Goal: Task Accomplishment & Management: Manage account settings

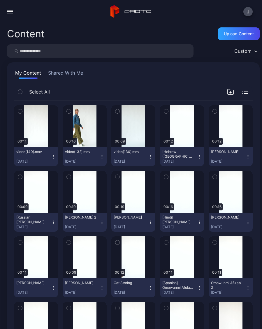
click at [56, 160] on button "video(140).mov Sep 6, 2025" at bounding box center [36, 156] width 44 height 19
click at [58, 158] on button "video(140).mov Sep 6, 2025" at bounding box center [36, 156] width 44 height 19
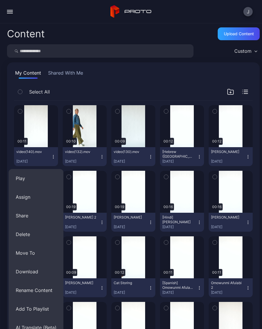
click at [48, 290] on button "Rename Content" at bounding box center [36, 290] width 55 height 19
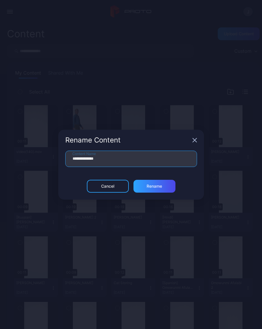
click at [119, 162] on input "**********" at bounding box center [131, 159] width 132 height 16
type input "*"
type input "**********"
click at [165, 188] on div "Rename" at bounding box center [155, 186] width 42 height 13
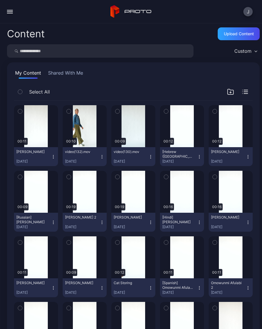
click at [57, 156] on button "Erica Rooney Sep 6, 2025" at bounding box center [36, 156] width 44 height 19
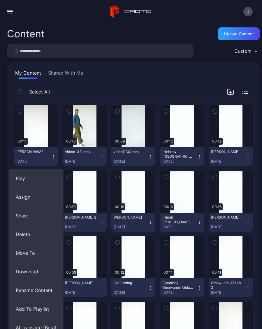
click at [52, 328] on button "AI Translate (Beta)" at bounding box center [36, 327] width 55 height 19
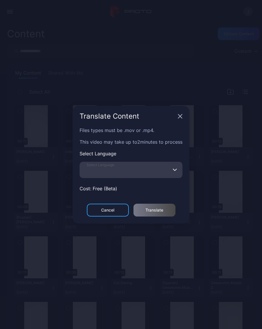
click at [128, 171] on input "Select Language" at bounding box center [131, 170] width 103 height 16
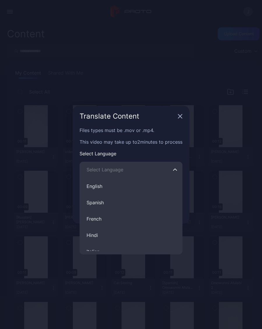
click at [110, 203] on button "Spanish" at bounding box center [131, 202] width 103 height 16
type input "*******"
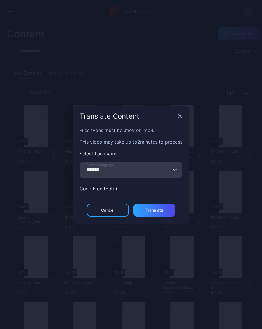
click at [166, 211] on div "Translate" at bounding box center [155, 210] width 42 height 13
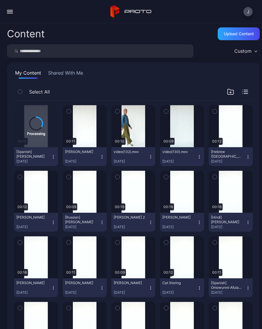
click at [151, 157] on icon "button" at bounding box center [150, 157] width 5 height 5
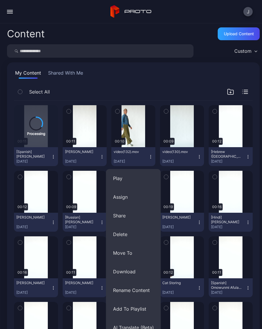
click at [138, 290] on button "Rename Content" at bounding box center [133, 290] width 55 height 19
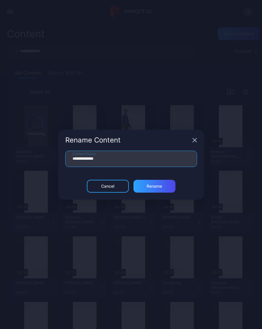
click at [116, 160] on input "**********" at bounding box center [131, 159] width 132 height 16
type input "*"
type input "**********"
click at [164, 189] on div "Rename" at bounding box center [155, 186] width 42 height 13
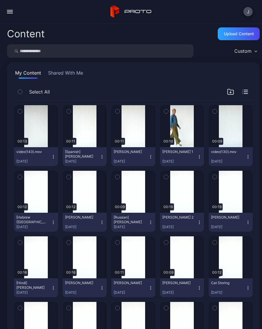
click at [0, 0] on div "Preview" at bounding box center [0, 0] width 0 height 0
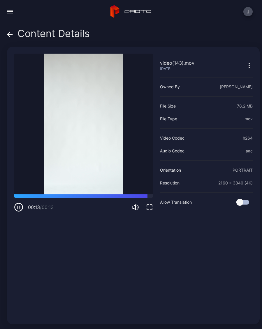
click at [18, 35] on div "Content Details" at bounding box center [48, 35] width 83 height 14
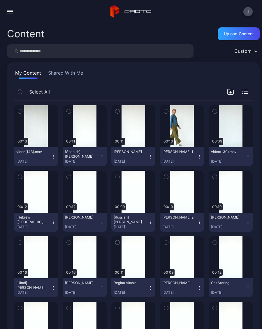
click at [241, 34] on div "Upload Content" at bounding box center [239, 33] width 30 height 5
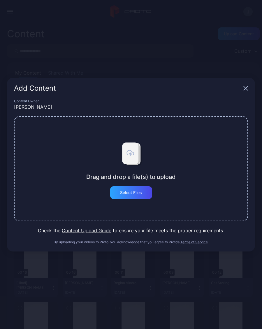
click at [141, 197] on div "Select Files" at bounding box center [131, 192] width 42 height 13
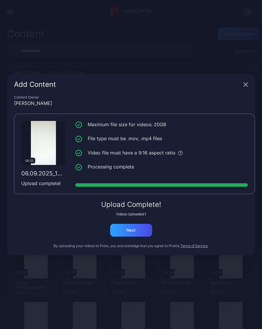
click at [135, 228] on div "Next" at bounding box center [131, 230] width 9 height 5
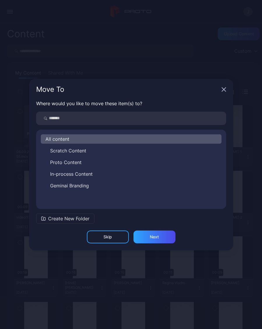
click at [119, 234] on div "Skip" at bounding box center [108, 237] width 42 height 13
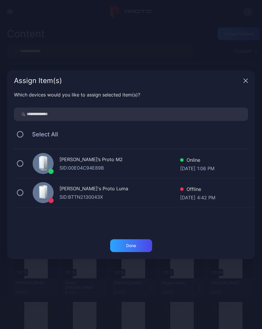
click at [250, 80] on div "Assign Item(s)" at bounding box center [131, 80] width 248 height 21
click at [247, 78] on icon "button" at bounding box center [245, 80] width 5 height 5
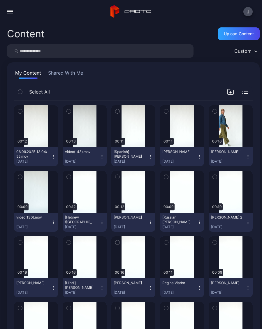
click at [240, 34] on div "Upload Content" at bounding box center [239, 33] width 30 height 5
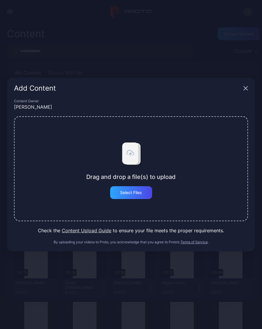
click at [142, 194] on div "Select Files" at bounding box center [131, 192] width 42 height 13
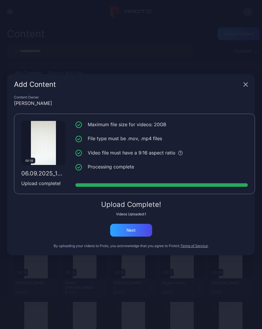
click at [139, 231] on div "Next" at bounding box center [131, 230] width 42 height 13
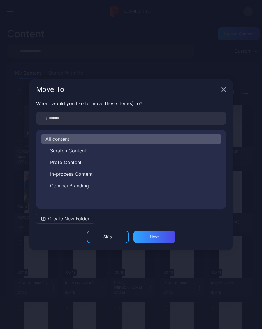
click at [226, 89] on icon "button" at bounding box center [224, 89] width 5 height 5
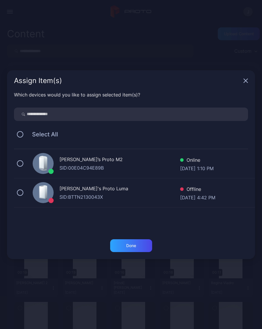
click at [247, 79] on icon "button" at bounding box center [245, 80] width 5 height 5
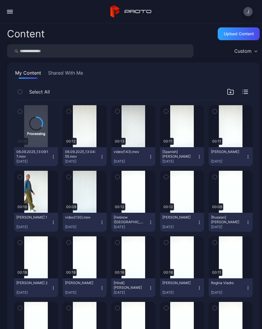
click at [245, 36] on div "Upload Content" at bounding box center [239, 33] width 30 height 5
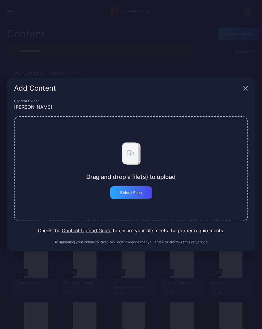
click at [140, 195] on div "Select Files" at bounding box center [131, 192] width 22 height 5
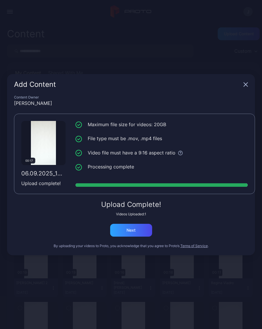
click at [138, 233] on div "Next" at bounding box center [131, 230] width 42 height 13
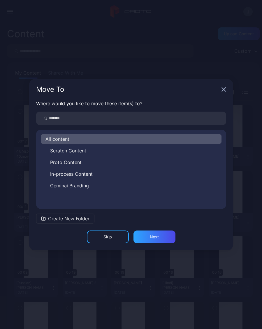
click at [229, 88] on div "Move To" at bounding box center [131, 89] width 204 height 21
click at [115, 236] on div "Skip" at bounding box center [108, 237] width 42 height 13
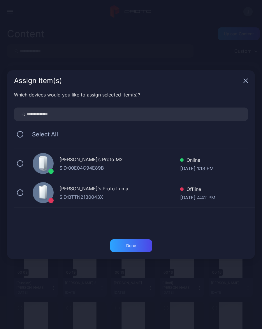
click at [248, 81] on icon "button" at bounding box center [245, 80] width 5 height 5
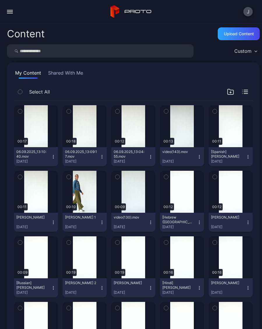
click at [243, 31] on div "Upload Content" at bounding box center [239, 33] width 42 height 13
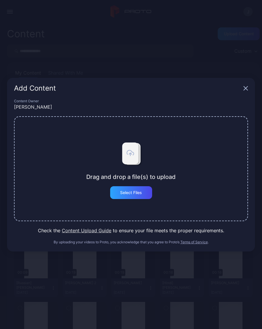
click at [142, 196] on div "Select Files" at bounding box center [131, 192] width 42 height 13
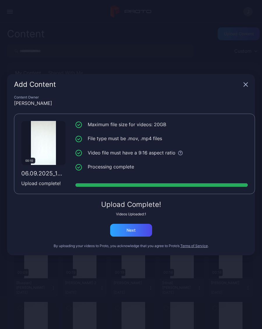
click at [138, 228] on div "Next" at bounding box center [131, 230] width 42 height 13
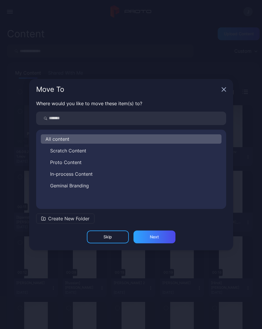
click at [226, 91] on icon "button" at bounding box center [224, 89] width 4 height 4
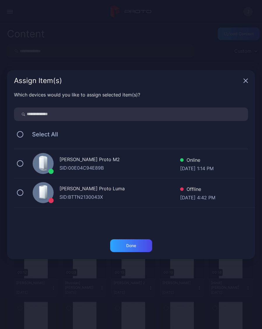
click at [247, 80] on icon "button" at bounding box center [245, 80] width 5 height 5
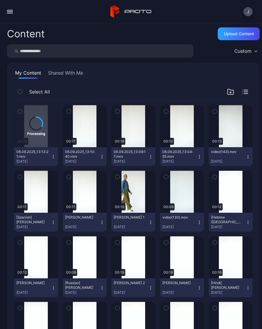
click at [0, 0] on div "Preview" at bounding box center [0, 0] width 0 height 0
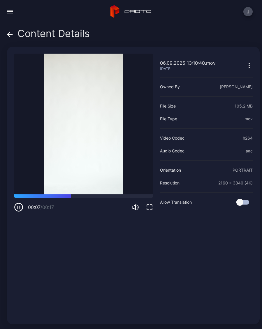
click at [11, 37] on icon at bounding box center [10, 34] width 6 height 6
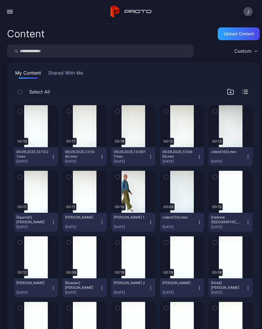
click at [245, 36] on div "Upload Content" at bounding box center [239, 33] width 30 height 5
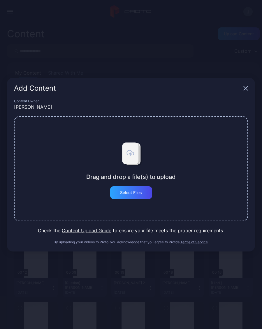
click at [145, 195] on div "Select Files" at bounding box center [131, 192] width 42 height 13
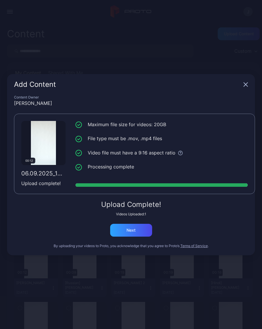
click at [145, 220] on div "Upload Complete! Videos Uploaded: 1 Next" at bounding box center [131, 219] width 234 height 36
click at [144, 231] on div "Next" at bounding box center [131, 230] width 42 height 13
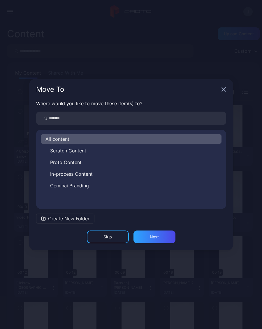
click at [223, 92] on icon "button" at bounding box center [224, 89] width 5 height 5
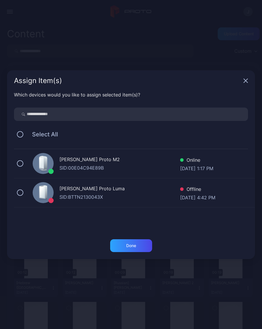
click at [243, 84] on div "Assign Item(s)" at bounding box center [131, 80] width 248 height 21
click at [247, 80] on icon "button" at bounding box center [246, 81] width 4 height 4
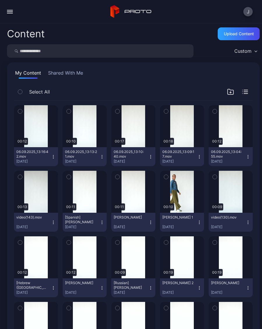
click at [0, 0] on div "Preview" at bounding box center [0, 0] width 0 height 0
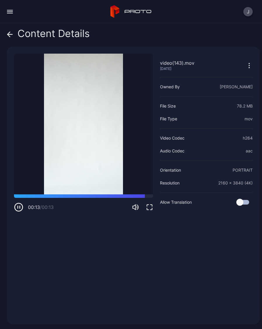
click at [12, 36] on icon at bounding box center [10, 34] width 6 height 6
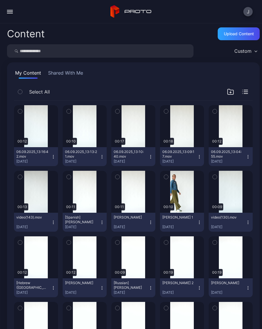
click at [0, 0] on div "Preview" at bounding box center [0, 0] width 0 height 0
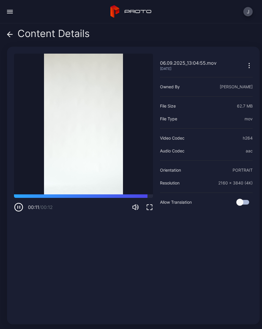
click at [11, 36] on icon at bounding box center [10, 34] width 6 height 6
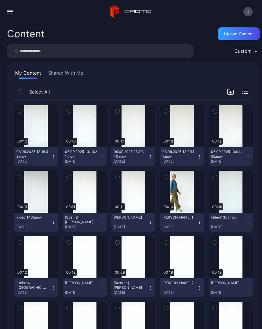
click at [251, 156] on button "06.09.2025_13:04:55.mov Sep 6, 2025" at bounding box center [231, 156] width 44 height 19
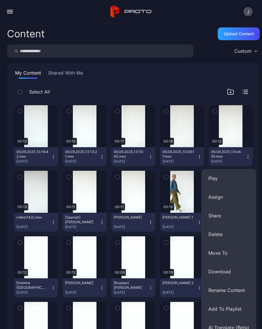
click at [241, 291] on button "Rename Content" at bounding box center [228, 290] width 55 height 19
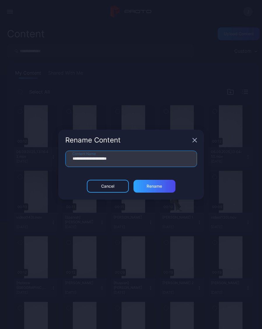
click at [135, 159] on input "**********" at bounding box center [131, 159] width 132 height 16
type input "**"
type input "**********"
click at [162, 187] on div "Rename" at bounding box center [155, 186] width 42 height 13
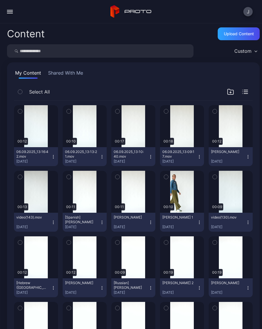
click at [0, 0] on div "Preview" at bounding box center [0, 0] width 0 height 0
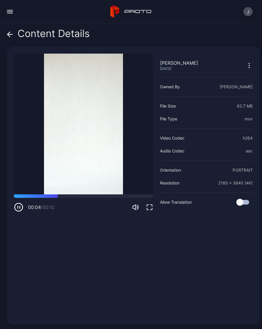
click at [15, 36] on div "Content Details" at bounding box center [48, 35] width 83 height 14
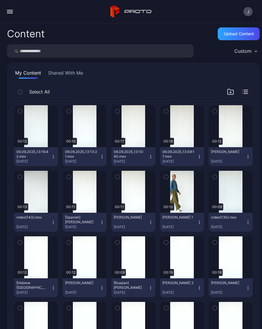
click at [252, 158] on button "Alex Pierce Sep 6, 2025" at bounding box center [231, 156] width 44 height 19
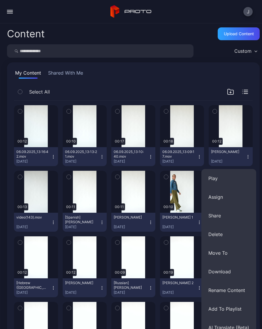
click at [239, 327] on button "AI Translate (Beta)" at bounding box center [228, 327] width 55 height 19
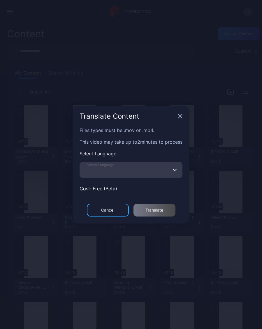
click at [131, 169] on input "Select Language" at bounding box center [131, 170] width 103 height 16
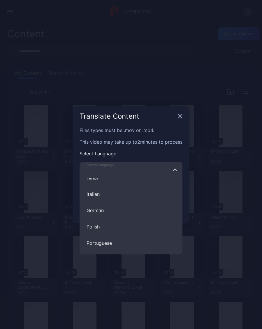
scroll to position [61, 0]
click at [106, 222] on button "Polish" at bounding box center [131, 223] width 103 height 16
type input "******"
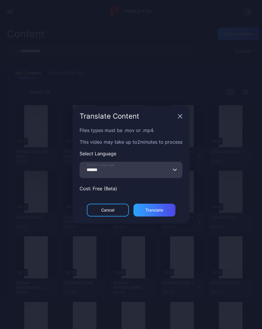
click at [166, 213] on div "Translate" at bounding box center [155, 210] width 42 height 13
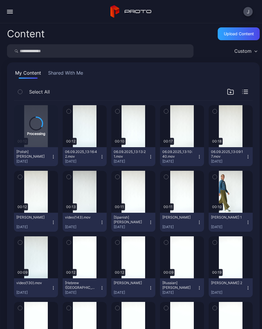
click at [103, 225] on button "video(143).mov Sep 6, 2025" at bounding box center [85, 222] width 44 height 19
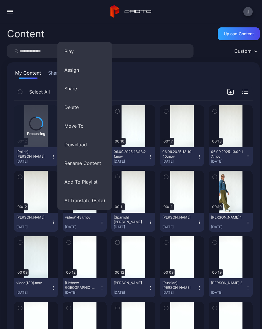
click at [77, 109] on button "Delete" at bounding box center [84, 107] width 55 height 19
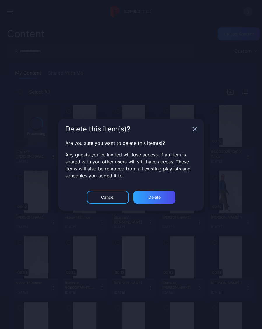
click at [169, 200] on div "Delete" at bounding box center [155, 197] width 42 height 13
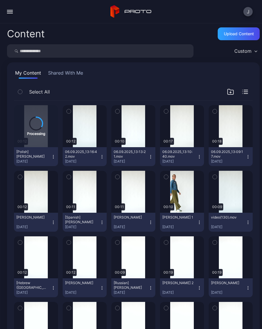
click at [0, 0] on div "Preview" at bounding box center [0, 0] width 0 height 0
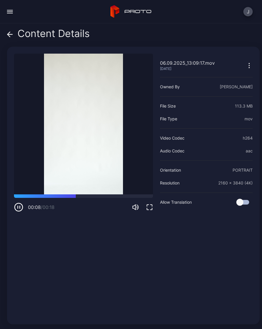
click at [12, 38] on span at bounding box center [10, 33] width 6 height 11
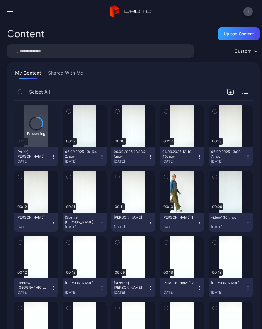
click at [0, 0] on div "Preview" at bounding box center [0, 0] width 0 height 0
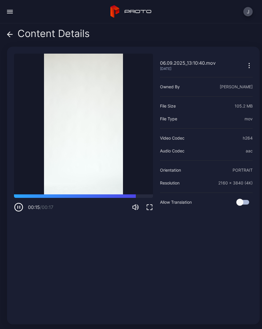
click at [9, 37] on icon at bounding box center [9, 34] width 2 height 5
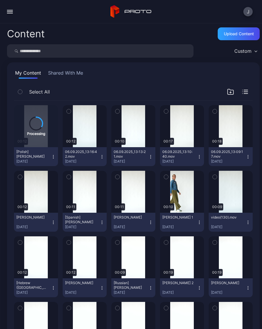
click at [252, 157] on button "06.09.2025_13:09:17.mov Sep 6, 2025" at bounding box center [231, 156] width 44 height 19
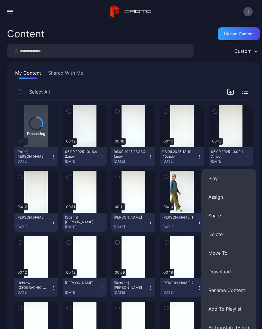
click at [225, 236] on button "Delete" at bounding box center [228, 234] width 55 height 19
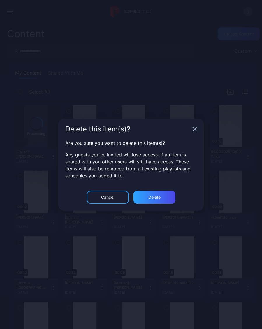
click at [158, 197] on div "Delete" at bounding box center [154, 197] width 12 height 5
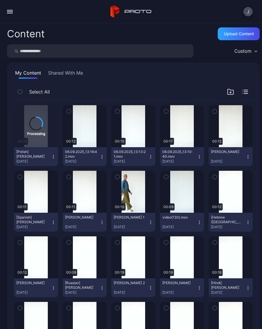
click at [199, 158] on icon "button" at bounding box center [199, 158] width 0 height 0
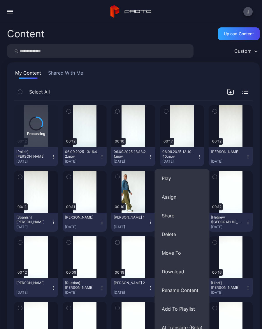
click at [192, 292] on button "Rename Content" at bounding box center [182, 290] width 55 height 19
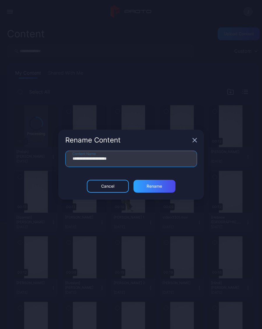
click at [138, 161] on input "**********" at bounding box center [131, 159] width 132 height 16
type input "**"
type input "**********"
click at [163, 189] on div "Rename" at bounding box center [155, 186] width 42 height 13
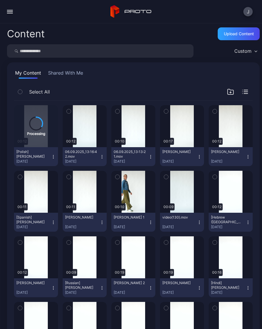
click at [202, 159] on button "Natalie Marston Sep 6, 2025" at bounding box center [182, 156] width 44 height 19
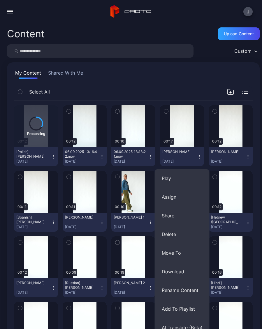
click at [178, 327] on button "AI Translate (Beta)" at bounding box center [182, 327] width 55 height 19
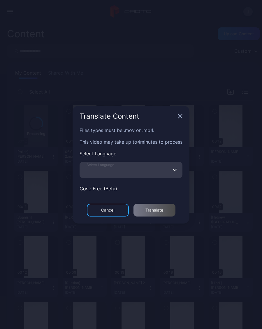
click at [124, 171] on input "Select Language" at bounding box center [131, 170] width 103 height 16
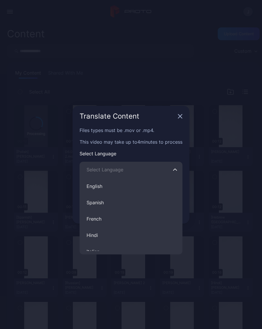
click at [104, 203] on button "Spanish" at bounding box center [131, 202] width 103 height 16
type input "*******"
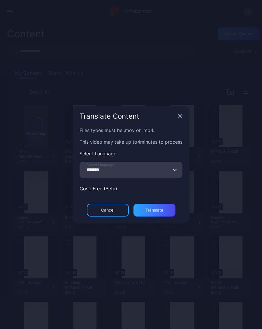
click at [164, 215] on div "Translate" at bounding box center [155, 210] width 42 height 13
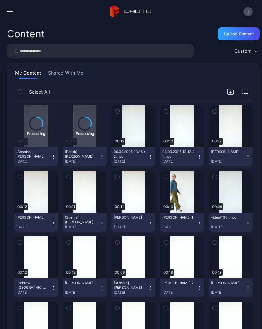
click at [0, 0] on div "Preview" at bounding box center [0, 0] width 0 height 0
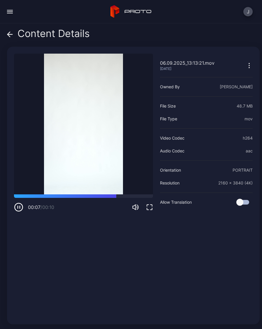
click at [8, 37] on icon at bounding box center [10, 34] width 6 height 6
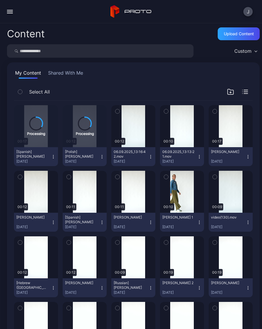
click at [199, 159] on icon "button" at bounding box center [199, 157] width 5 height 5
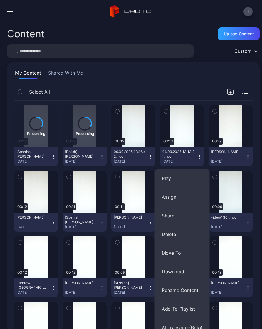
click at [187, 293] on button "Rename Content" at bounding box center [182, 290] width 55 height 19
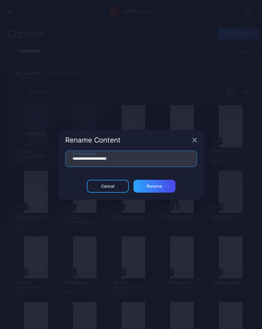
click at [137, 159] on input "**********" at bounding box center [131, 159] width 132 height 16
type input "**"
type input "**********"
click at [162, 188] on div "Rename" at bounding box center [155, 186] width 42 height 13
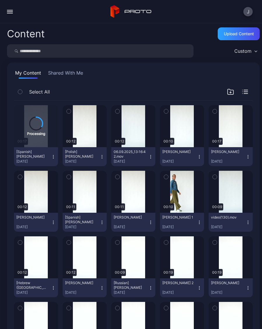
click at [201, 157] on icon "button" at bounding box center [199, 157] width 5 height 5
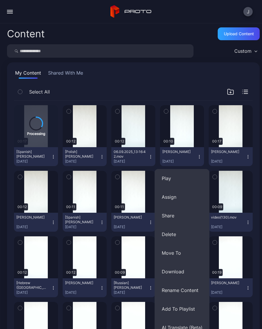
click at [177, 328] on button "AI Translate (Beta)" at bounding box center [182, 327] width 55 height 19
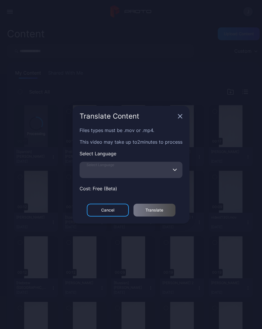
click at [119, 174] on input "Select Language" at bounding box center [131, 170] width 103 height 16
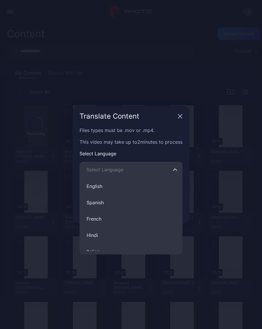
click at [104, 205] on button "Spanish" at bounding box center [131, 202] width 103 height 16
type input "*******"
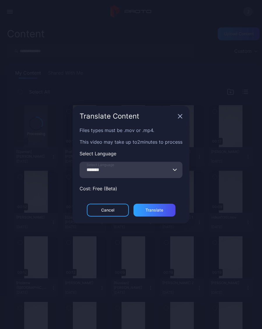
click at [163, 213] on div "Translate" at bounding box center [155, 210] width 42 height 13
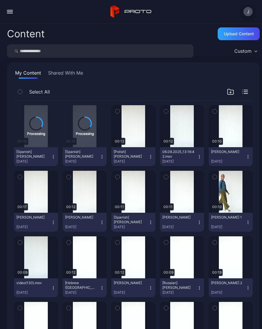
click at [250, 157] on icon "button" at bounding box center [248, 157] width 5 height 5
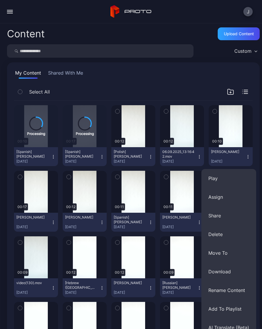
click at [234, 328] on button "AI Translate (Beta)" at bounding box center [228, 327] width 55 height 19
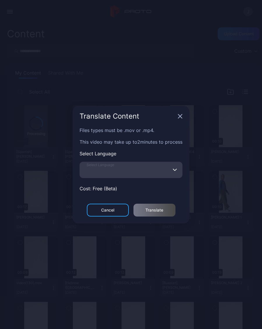
click at [147, 171] on input "Select Language" at bounding box center [131, 170] width 103 height 16
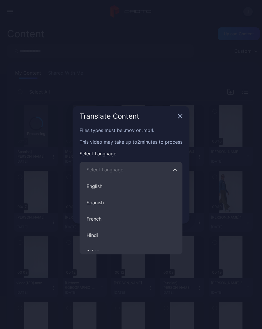
click at [102, 237] on button "Hindi" at bounding box center [131, 235] width 103 height 16
type input "*****"
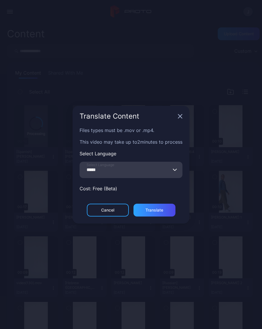
click at [162, 212] on div "Translate" at bounding box center [154, 210] width 18 height 5
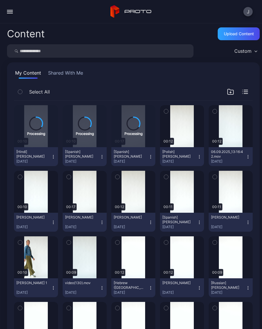
click at [55, 223] on icon "button" at bounding box center [53, 222] width 5 height 5
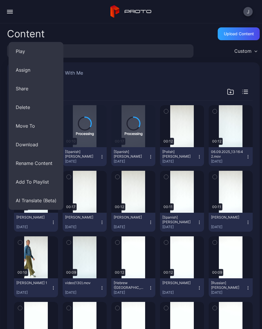
click at [39, 202] on button "AI Translate (Beta)" at bounding box center [36, 200] width 55 height 19
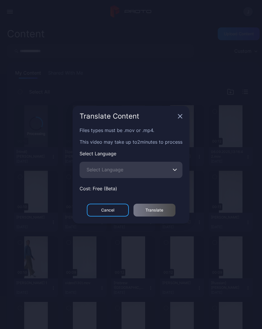
click at [117, 170] on span "Select Language" at bounding box center [105, 169] width 37 height 7
click at [117, 170] on input "Select Language" at bounding box center [131, 170] width 103 height 16
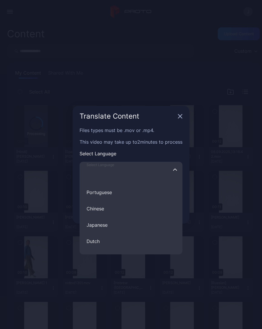
scroll to position [110, 0]
click at [113, 224] on button "Japanese" at bounding box center [131, 223] width 103 height 16
type input "********"
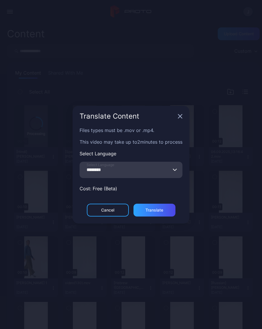
click at [163, 215] on div "Translate" at bounding box center [155, 210] width 42 height 13
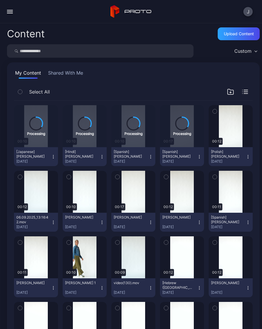
click at [55, 224] on icon "button" at bounding box center [53, 222] width 5 height 5
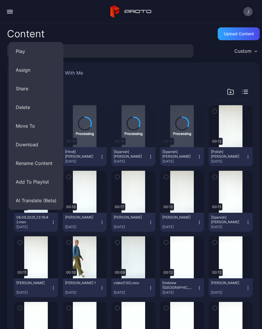
click at [49, 165] on button "Rename Content" at bounding box center [36, 163] width 55 height 19
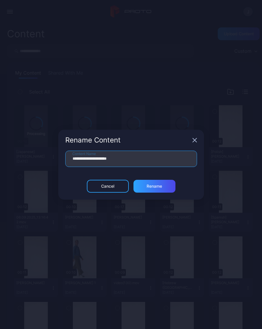
click at [138, 160] on input "**********" at bounding box center [131, 159] width 132 height 16
type input "**"
type input "**********"
click at [168, 189] on div "Rename" at bounding box center [155, 186] width 42 height 13
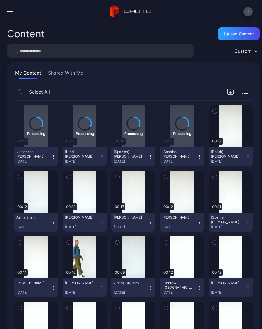
click at [54, 222] on icon "button" at bounding box center [53, 222] width 5 height 5
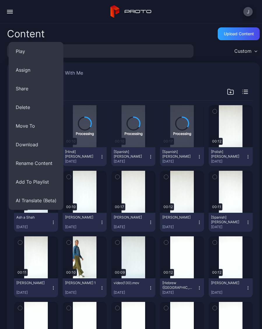
click at [46, 166] on button "Rename Content" at bounding box center [36, 163] width 55 height 19
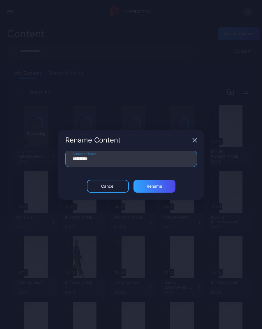
click at [81, 159] on input "**********" at bounding box center [131, 159] width 132 height 16
type input "**********"
click at [161, 188] on div "Rename" at bounding box center [154, 186] width 15 height 5
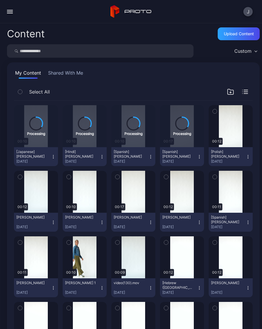
click at [56, 227] on button "Ashna Shah Sep 6, 2025" at bounding box center [36, 222] width 44 height 19
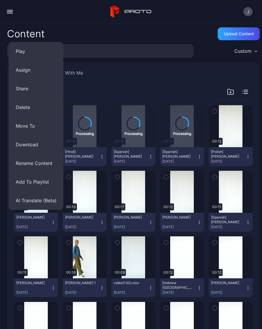
click at [53, 202] on button "AI Translate (Beta)" at bounding box center [36, 200] width 55 height 19
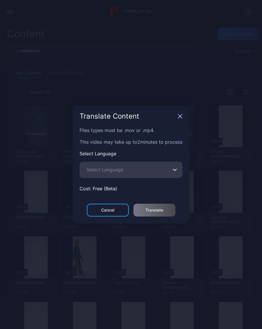
click at [122, 169] on span "Select Language" at bounding box center [105, 169] width 37 height 7
click at [122, 169] on input "Select Language" at bounding box center [131, 170] width 103 height 16
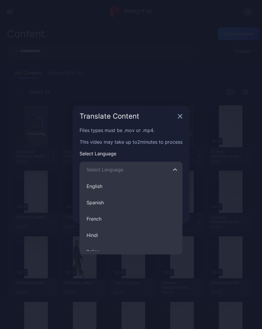
click at [100, 236] on button "Hindi" at bounding box center [131, 235] width 103 height 16
type input "*****"
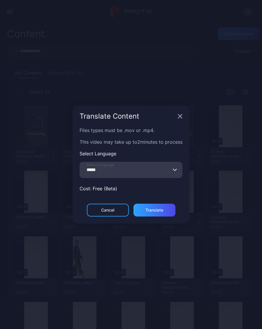
click at [159, 210] on div "Translate" at bounding box center [154, 210] width 18 height 5
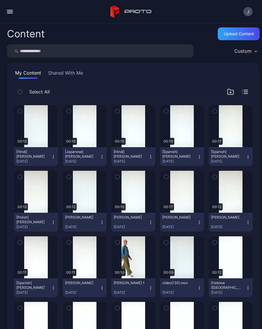
click at [239, 37] on div "Upload Content" at bounding box center [239, 33] width 42 height 13
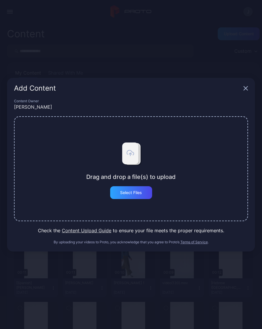
click at [142, 194] on div "Select Files" at bounding box center [131, 192] width 22 height 5
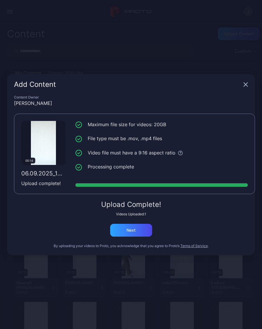
click at [137, 230] on div "Next" at bounding box center [131, 230] width 42 height 13
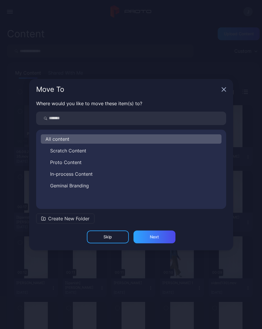
click at [224, 90] on icon "button" at bounding box center [224, 89] width 4 height 4
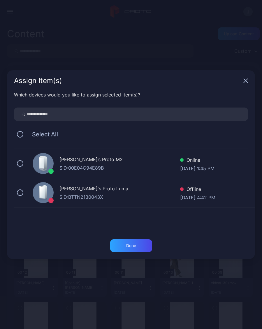
click at [246, 82] on icon "button" at bounding box center [245, 80] width 5 height 5
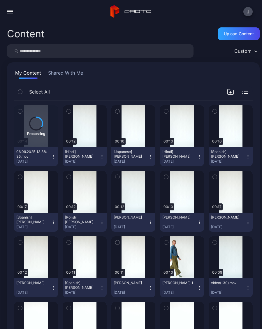
click at [245, 35] on div "Upload Content" at bounding box center [239, 33] width 30 height 5
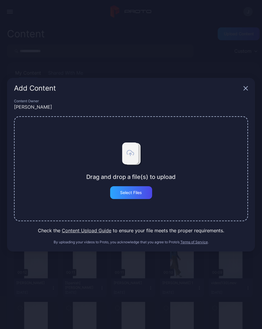
click at [138, 194] on div "Select Files" at bounding box center [131, 192] width 22 height 5
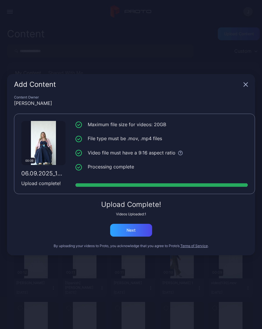
click at [144, 229] on div "Next" at bounding box center [131, 230] width 42 height 13
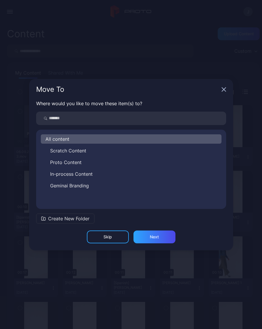
click at [224, 89] on icon "button" at bounding box center [224, 89] width 5 height 5
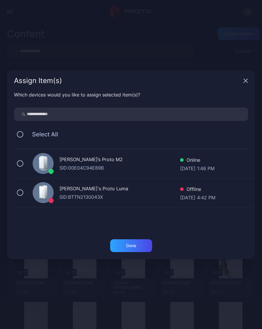
click at [245, 82] on icon "button" at bounding box center [246, 81] width 4 height 4
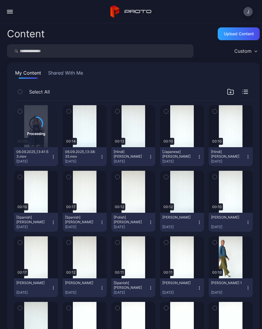
click at [105, 158] on button "06.09.2025_13:38:35.mov Sep 6, 2025" at bounding box center [85, 156] width 44 height 19
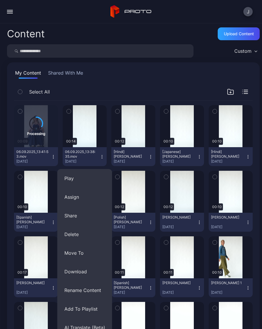
click at [97, 290] on button "Rename Content" at bounding box center [84, 290] width 55 height 19
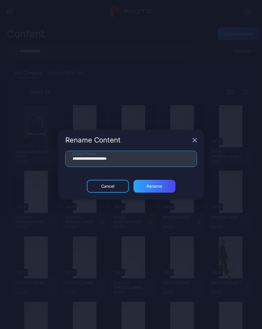
click at [140, 161] on input "**********" at bounding box center [131, 159] width 132 height 16
type input "**"
type input "**********"
click at [161, 187] on div "Rename" at bounding box center [154, 186] width 15 height 5
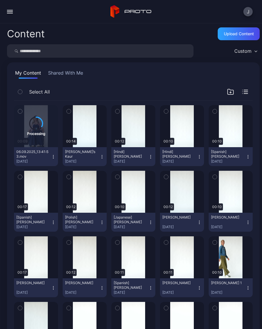
click at [245, 35] on div "Upload Content" at bounding box center [239, 33] width 30 height 5
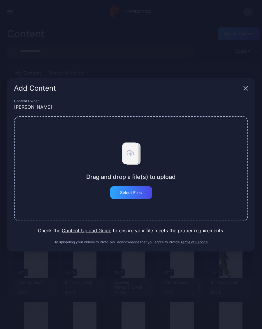
click at [142, 194] on div "Select Files" at bounding box center [131, 192] width 42 height 13
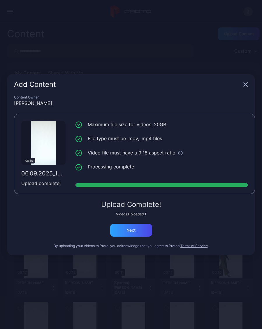
click at [145, 230] on div "Next" at bounding box center [131, 230] width 42 height 13
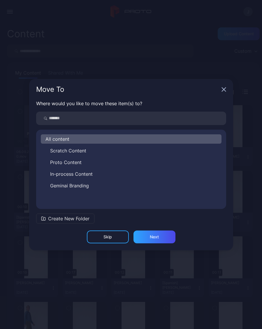
click at [226, 90] on icon "button" at bounding box center [224, 89] width 5 height 5
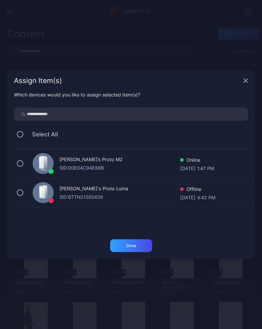
click at [248, 83] on icon "button" at bounding box center [246, 81] width 4 height 4
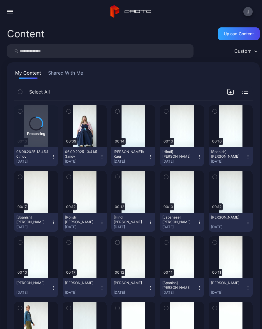
click at [104, 158] on icon "button" at bounding box center [102, 157] width 5 height 5
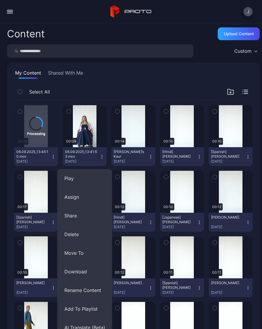
click at [96, 290] on button "Rename Content" at bounding box center [84, 290] width 55 height 19
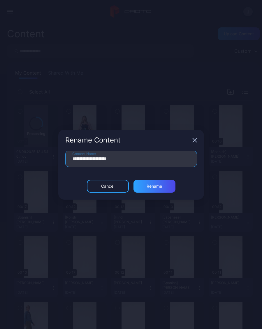
click at [142, 160] on input "**********" at bounding box center [131, 159] width 132 height 16
type input "**"
type input "**********"
click at [163, 187] on div "Rename" at bounding box center [155, 186] width 42 height 13
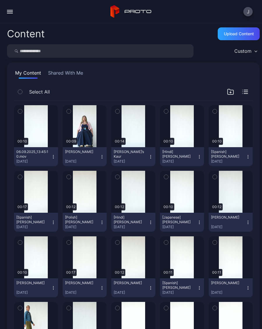
click at [54, 156] on icon "button" at bounding box center [53, 157] width 5 height 5
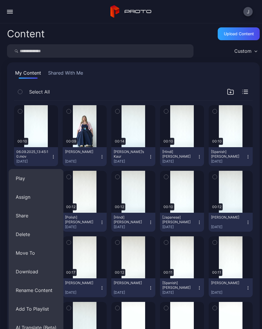
click at [46, 290] on button "Rename Content" at bounding box center [36, 290] width 55 height 19
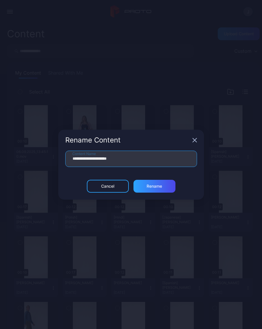
click at [138, 160] on input "**********" at bounding box center [131, 159] width 132 height 16
type input "**"
type input "**********"
click at [163, 186] on div "Rename" at bounding box center [155, 186] width 42 height 13
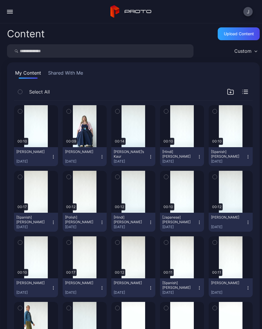
click at [242, 36] on div "Upload Content" at bounding box center [239, 33] width 30 height 5
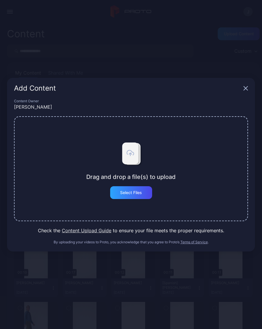
click at [138, 195] on div "Select Files" at bounding box center [131, 192] width 42 height 13
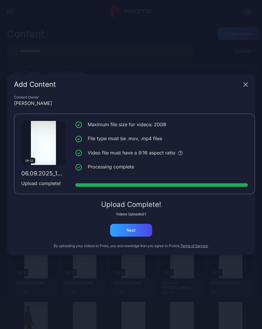
click at [143, 231] on div "Next" at bounding box center [131, 230] width 42 height 13
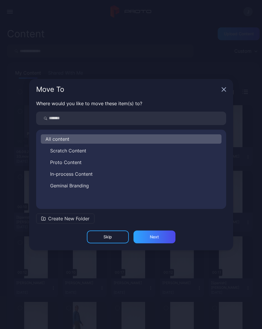
click at [226, 90] on icon "button" at bounding box center [224, 89] width 5 height 5
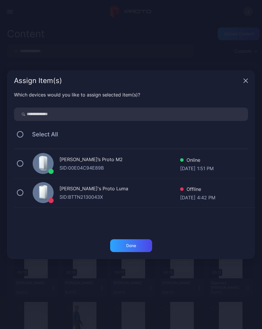
click at [244, 82] on icon "button" at bounding box center [245, 80] width 5 height 5
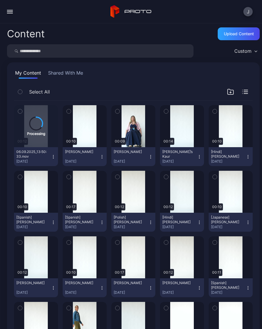
click at [201, 157] on icon "button" at bounding box center [199, 157] width 5 height 5
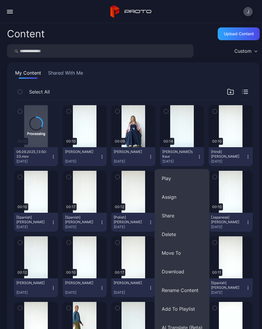
click at [183, 325] on button "AI Translate (Beta)" at bounding box center [182, 327] width 55 height 19
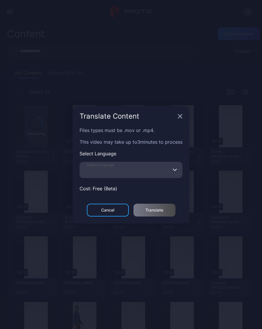
click at [137, 167] on input "Select Language" at bounding box center [131, 170] width 103 height 16
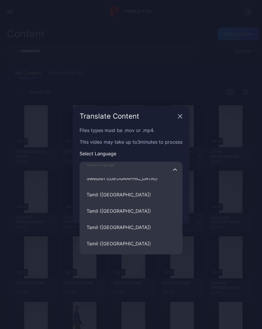
scroll to position [2669, 0]
click at [187, 117] on div "Translate Content" at bounding box center [131, 116] width 117 height 21
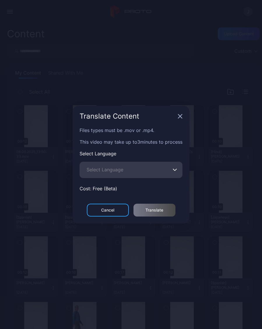
click at [116, 212] on div "Cancel" at bounding box center [108, 210] width 42 height 13
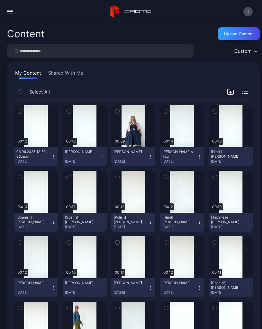
click at [153, 159] on button "Donida Kembora Sep 6, 2025" at bounding box center [133, 156] width 44 height 19
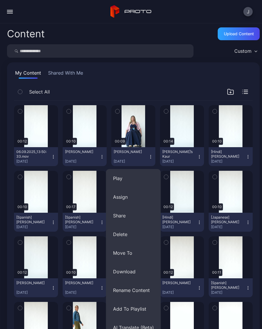
click at [133, 328] on button "AI Translate (Beta)" at bounding box center [133, 327] width 55 height 19
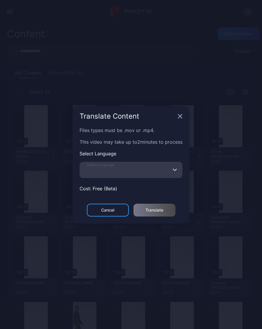
click at [115, 177] on input "Select Language" at bounding box center [131, 170] width 103 height 16
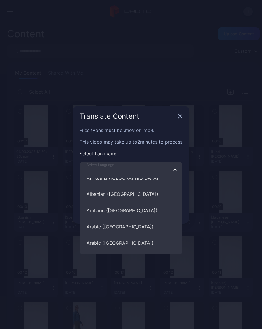
scroll to position [530, 0]
click at [126, 196] on button "Albanian (Albania)" at bounding box center [131, 195] width 103 height 16
type input "**********"
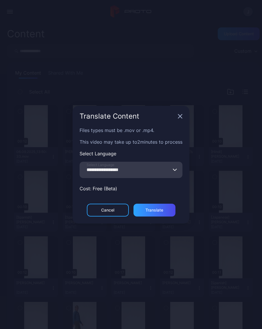
click at [164, 211] on div "Translate" at bounding box center [155, 210] width 42 height 13
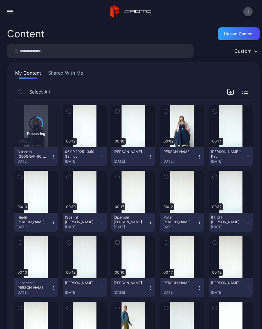
click at [103, 156] on icon "button" at bounding box center [102, 157] width 5 height 5
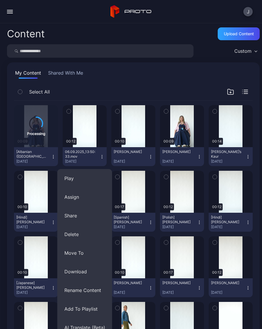
click at [93, 292] on button "Rename Content" at bounding box center [84, 290] width 55 height 19
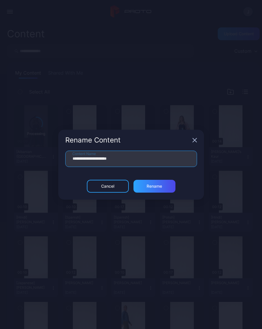
click at [135, 160] on input "**********" at bounding box center [131, 159] width 132 height 16
type input "**"
type input "**********"
click at [165, 188] on div "Rename" at bounding box center [155, 186] width 42 height 13
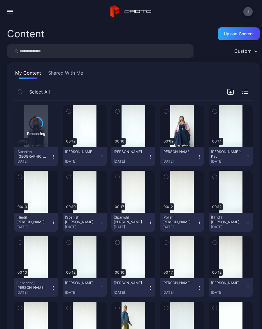
click at [247, 155] on icon "button" at bounding box center [248, 157] width 5 height 5
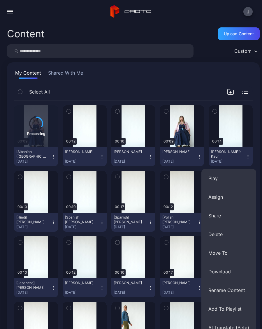
click at [220, 198] on button "Assign" at bounding box center [228, 197] width 55 height 19
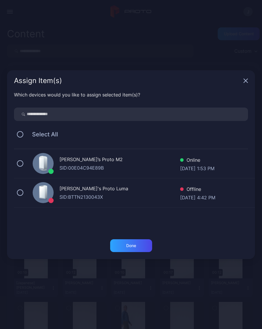
click at [27, 164] on div "Geminai’s Proto M2 SID: 00E04C94E89B Online Sep 06, 2025 at 1:53 PM" at bounding box center [134, 163] width 241 height 29
click at [133, 246] on div "Done" at bounding box center [131, 245] width 10 height 5
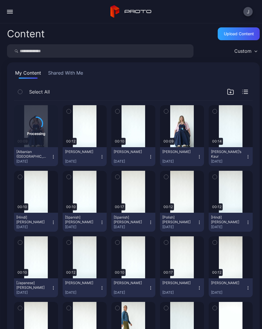
click at [201, 159] on icon "button" at bounding box center [199, 157] width 5 height 5
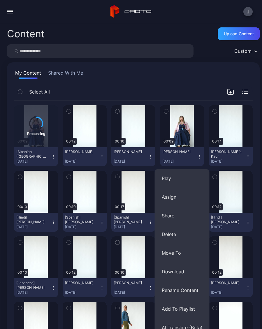
click at [178, 198] on button "Assign" at bounding box center [182, 197] width 55 height 19
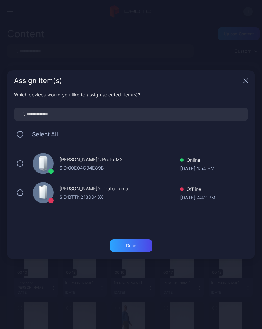
click at [21, 164] on button at bounding box center [20, 163] width 6 height 6
click at [142, 245] on div "Done" at bounding box center [131, 245] width 42 height 13
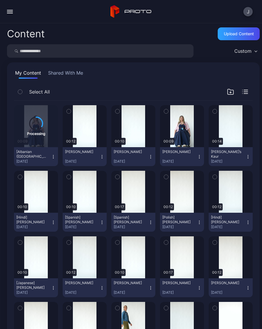
click at [153, 159] on button "Karina Lupercio Sep 6, 2025" at bounding box center [133, 156] width 44 height 19
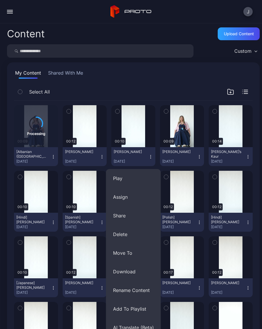
click at [125, 199] on button "Assign" at bounding box center [133, 197] width 55 height 19
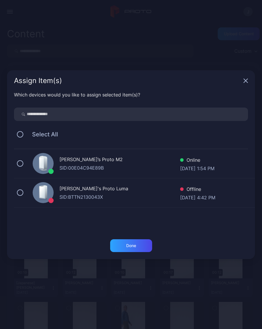
click at [23, 163] on button at bounding box center [20, 163] width 6 height 6
click at [133, 246] on div "Done" at bounding box center [131, 245] width 10 height 5
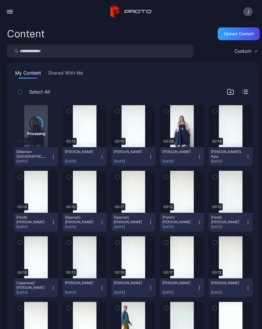
click at [104, 160] on button "Marla Miller Sep 6, 2025" at bounding box center [85, 156] width 44 height 19
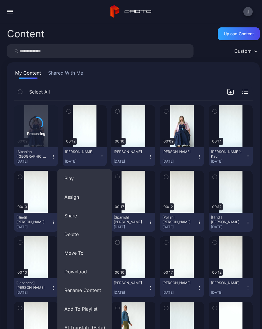
click at [79, 198] on button "Assign" at bounding box center [84, 197] width 55 height 19
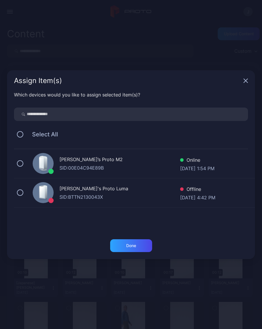
click at [23, 163] on button at bounding box center [20, 163] width 6 height 6
click at [138, 245] on div "Done" at bounding box center [131, 245] width 42 height 13
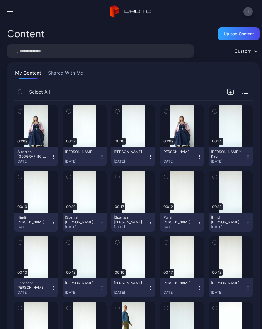
click at [53, 160] on button "[Albanian ([GEOGRAPHIC_DATA])] [PERSON_NAME] [DATE]" at bounding box center [36, 156] width 44 height 19
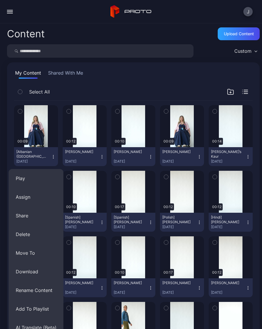
click at [32, 200] on button "Assign" at bounding box center [36, 197] width 55 height 19
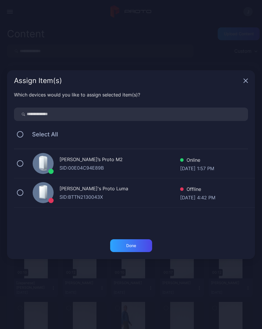
click at [23, 164] on button at bounding box center [20, 163] width 6 height 6
click at [130, 247] on div "Done" at bounding box center [131, 245] width 10 height 5
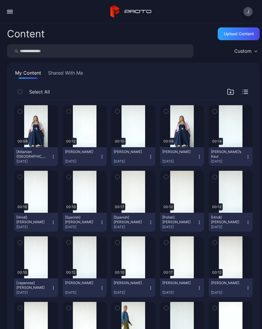
click at [241, 36] on div "Upload Content" at bounding box center [239, 33] width 30 height 5
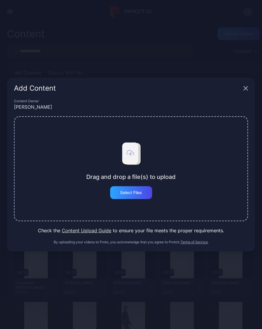
click at [138, 192] on div "Select Files" at bounding box center [131, 192] width 22 height 5
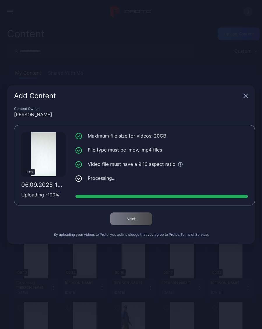
click at [140, 219] on div "Next" at bounding box center [131, 219] width 234 height 13
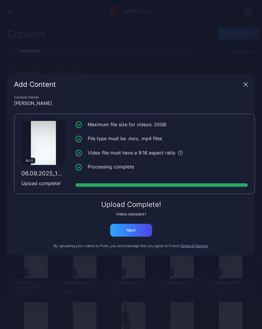
click at [141, 228] on div "Next" at bounding box center [131, 230] width 42 height 13
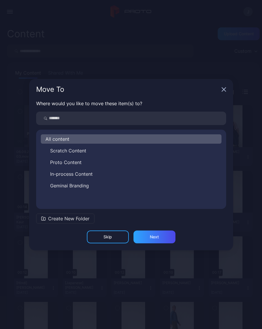
click at [226, 90] on icon "button" at bounding box center [224, 89] width 5 height 5
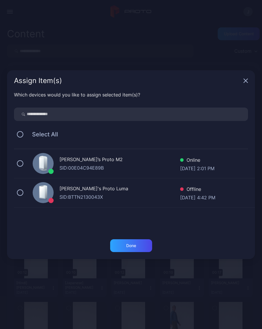
click at [247, 82] on icon "button" at bounding box center [246, 81] width 4 height 4
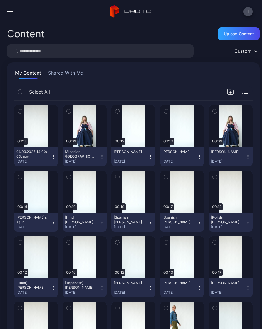
click at [234, 33] on div "Upload Content" at bounding box center [239, 33] width 30 height 5
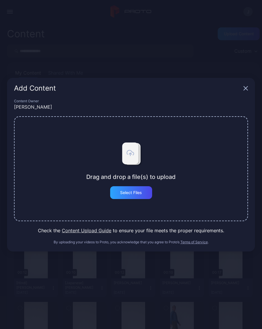
click at [138, 192] on div "Select Files" at bounding box center [131, 192] width 22 height 5
